Goal: Information Seeking & Learning: Find specific page/section

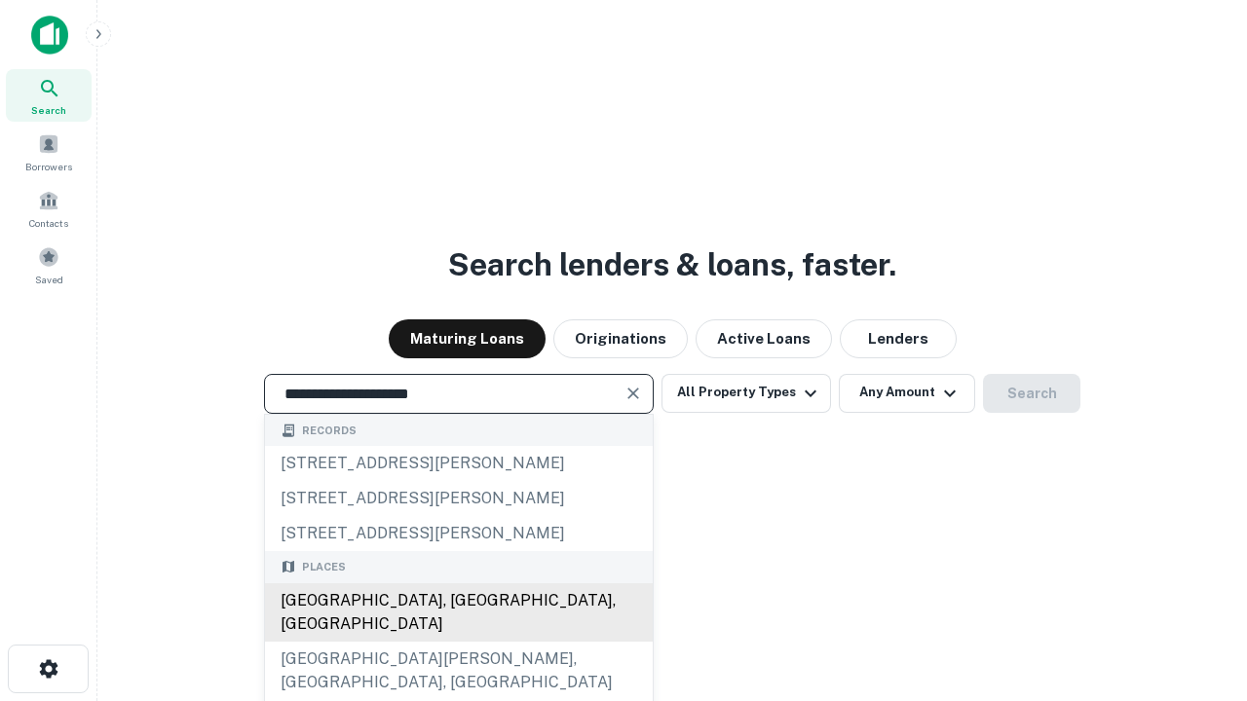
click at [458, 642] on div "[GEOGRAPHIC_DATA], [GEOGRAPHIC_DATA], [GEOGRAPHIC_DATA]" at bounding box center [459, 612] width 388 height 58
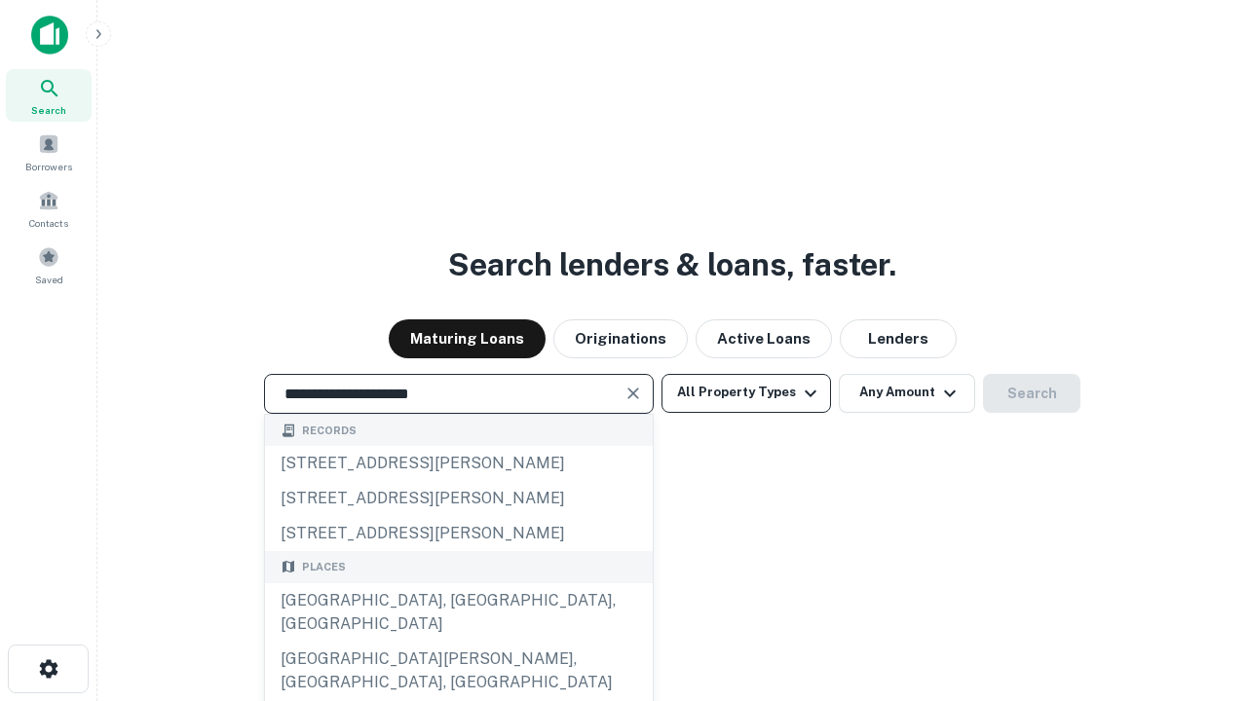
type input "**********"
click at [746, 392] on button "All Property Types" at bounding box center [745, 393] width 169 height 39
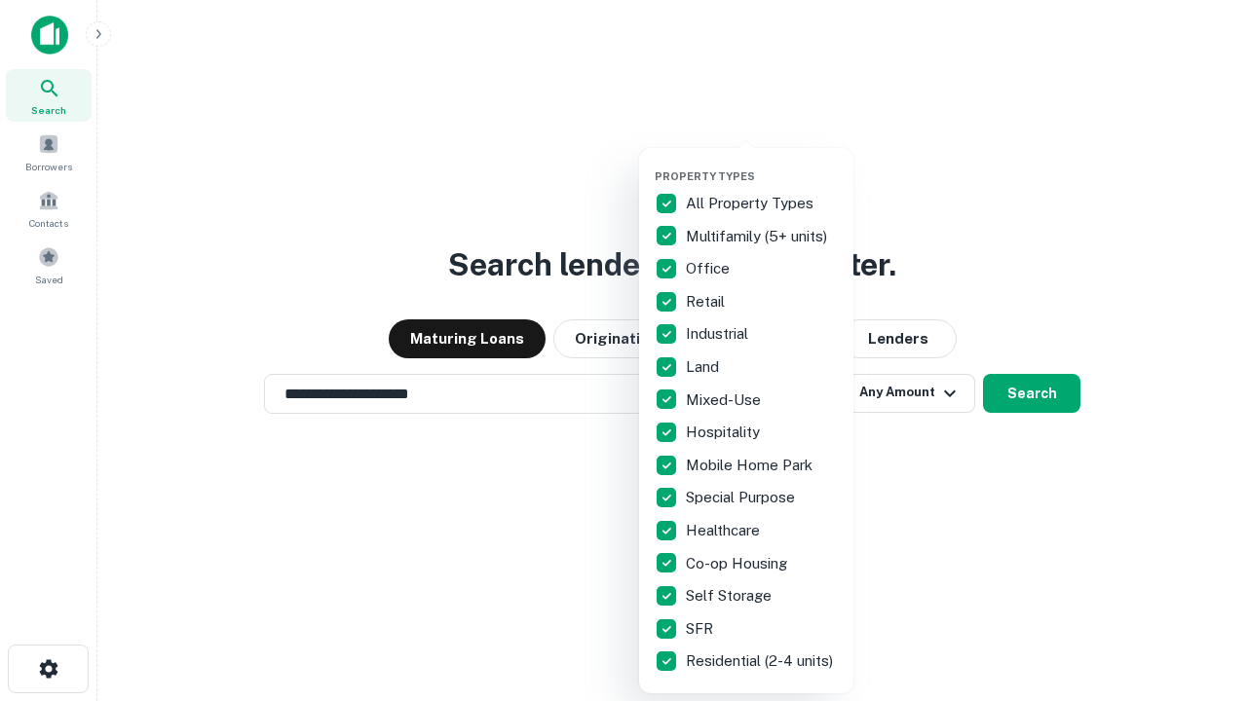
click at [762, 164] on button "button" at bounding box center [761, 164] width 214 height 1
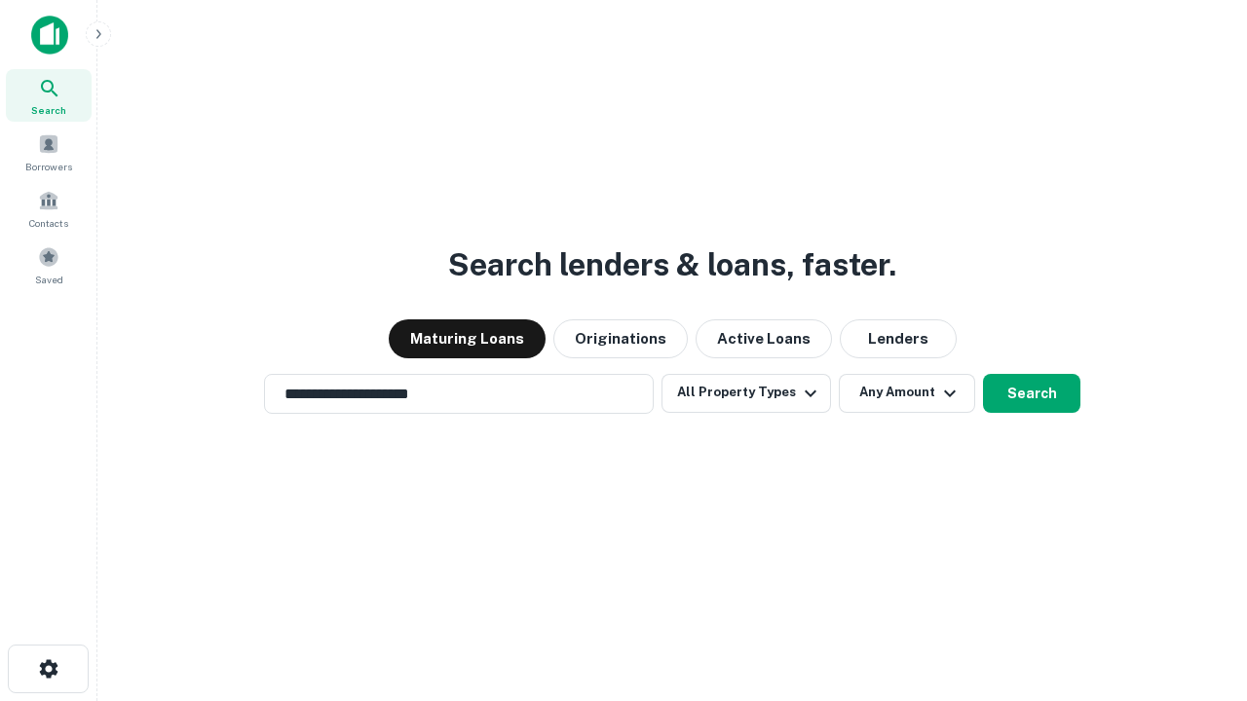
scroll to position [12, 235]
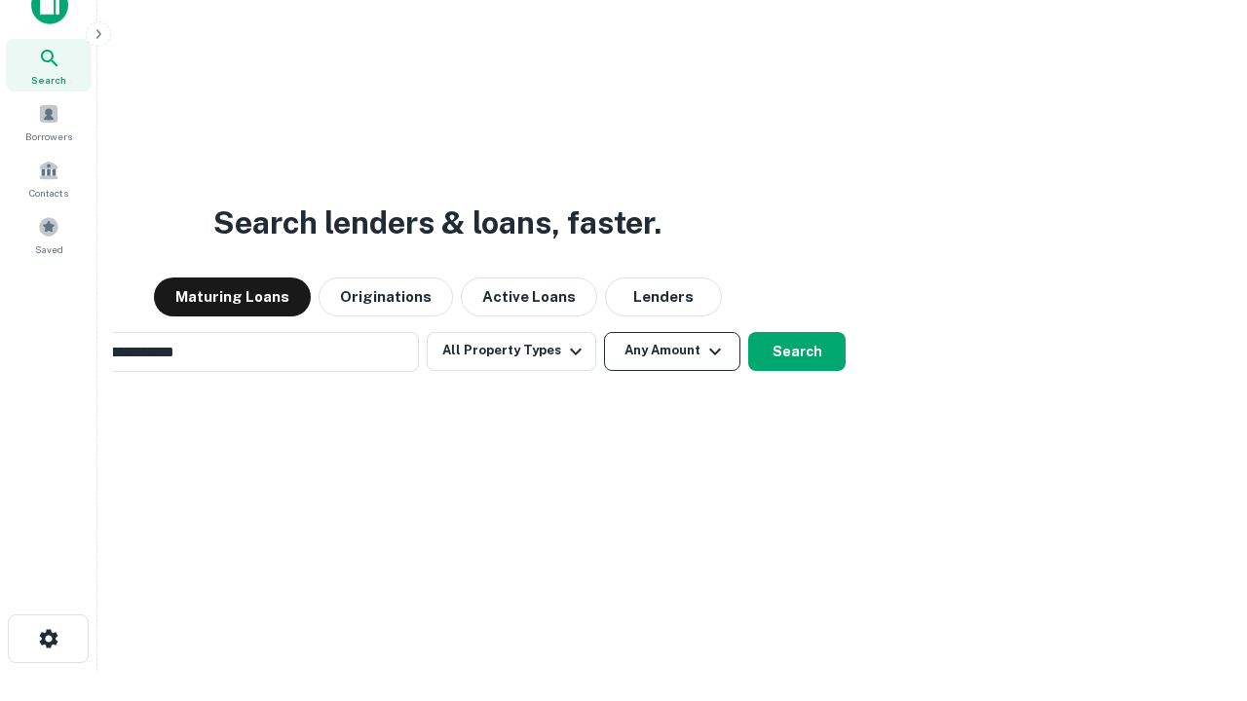
click at [604, 332] on button "Any Amount" at bounding box center [672, 351] width 136 height 39
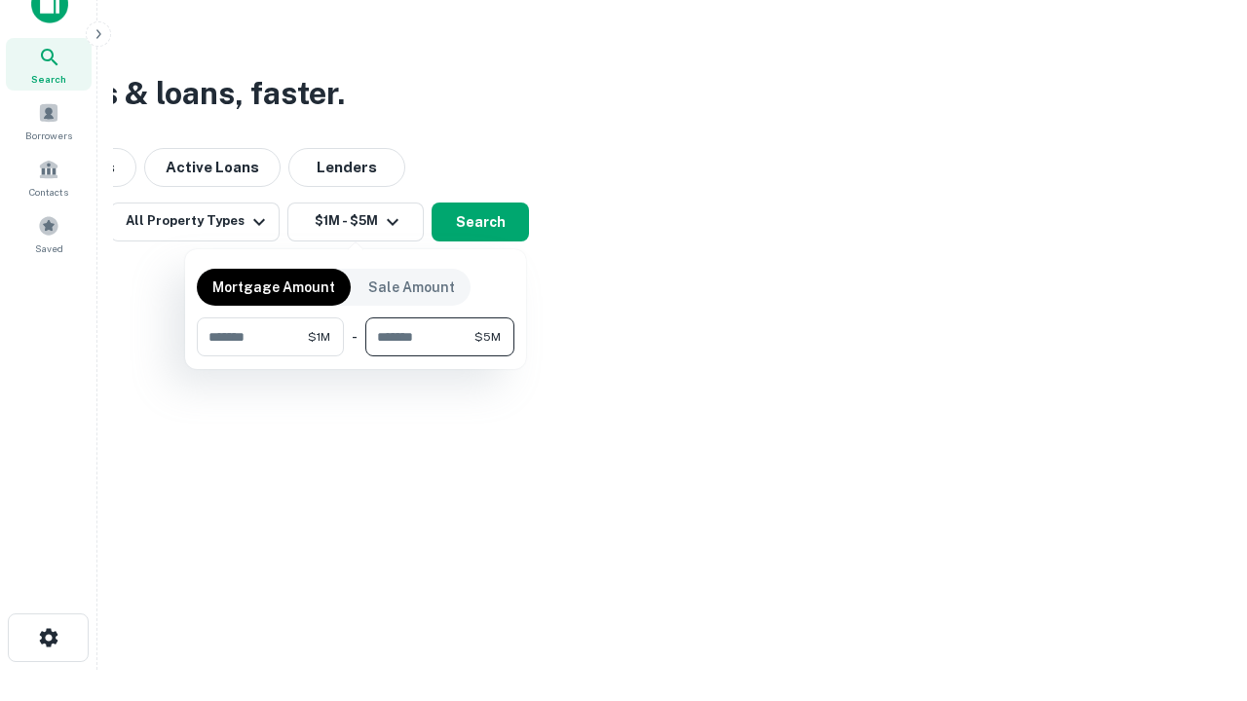
type input "*******"
click at [355, 356] on button "button" at bounding box center [355, 356] width 317 height 1
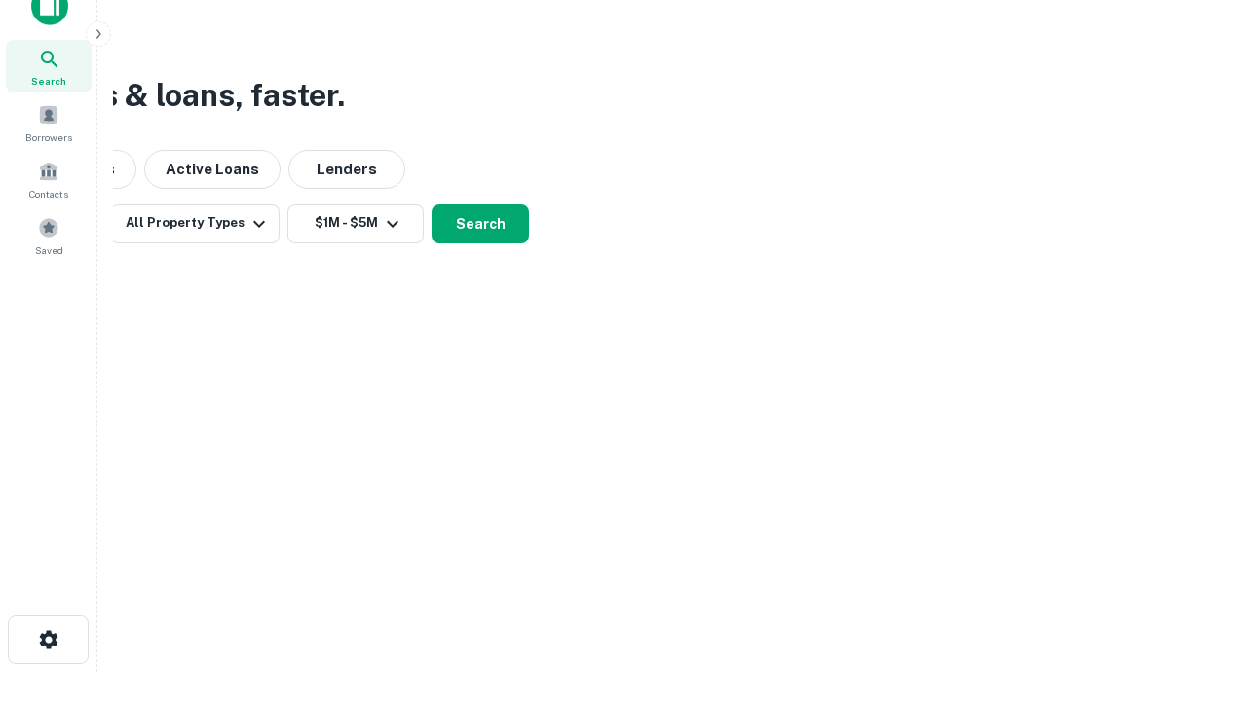
scroll to position [12, 359]
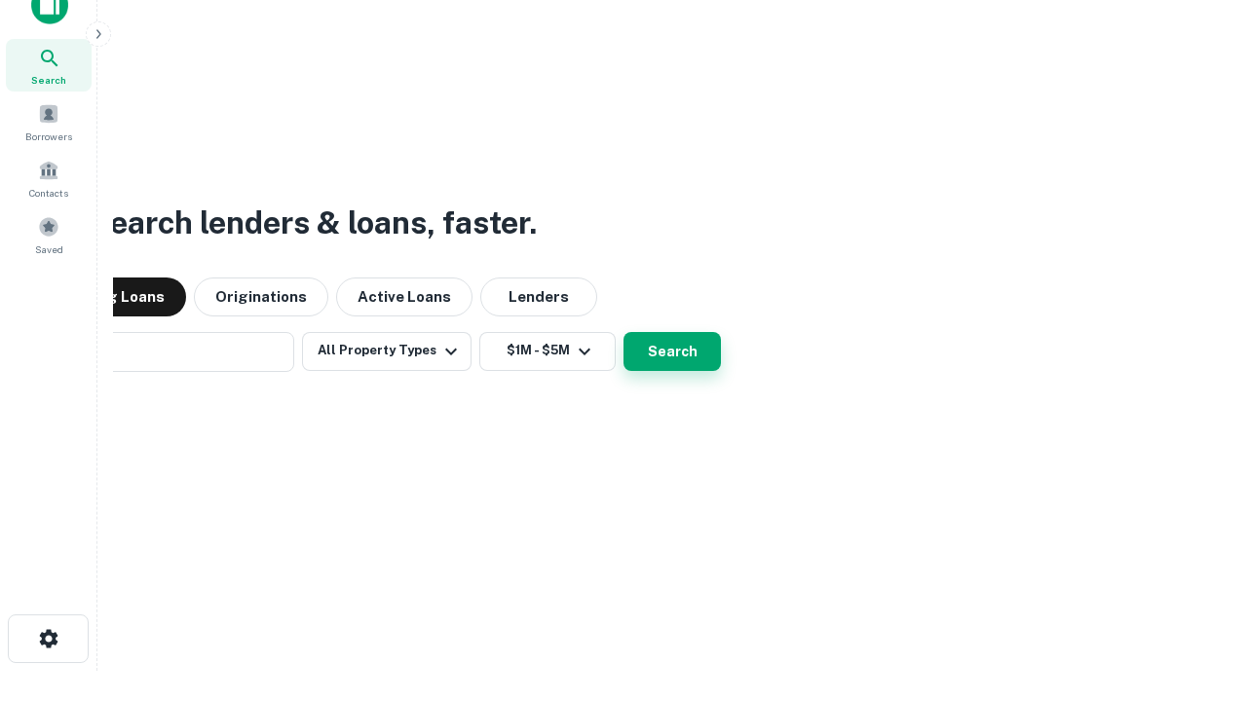
click at [623, 332] on button "Search" at bounding box center [671, 351] width 97 height 39
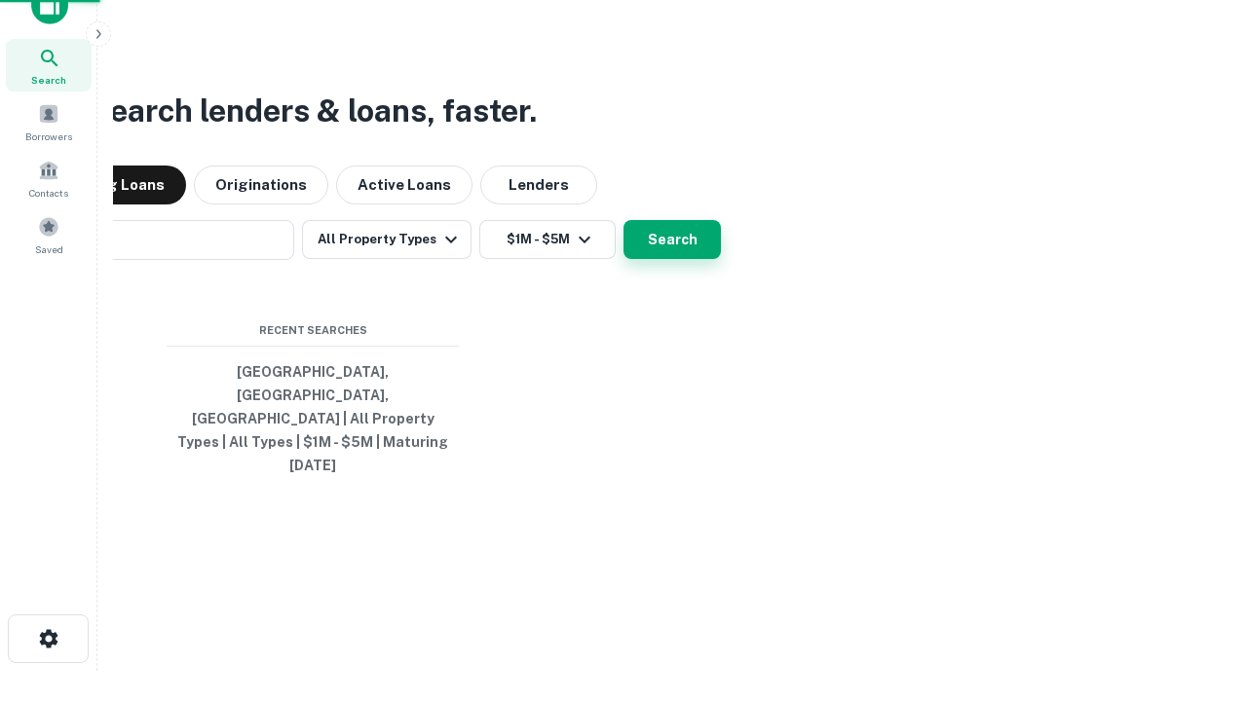
scroll to position [52, 551]
